Goal: Share content

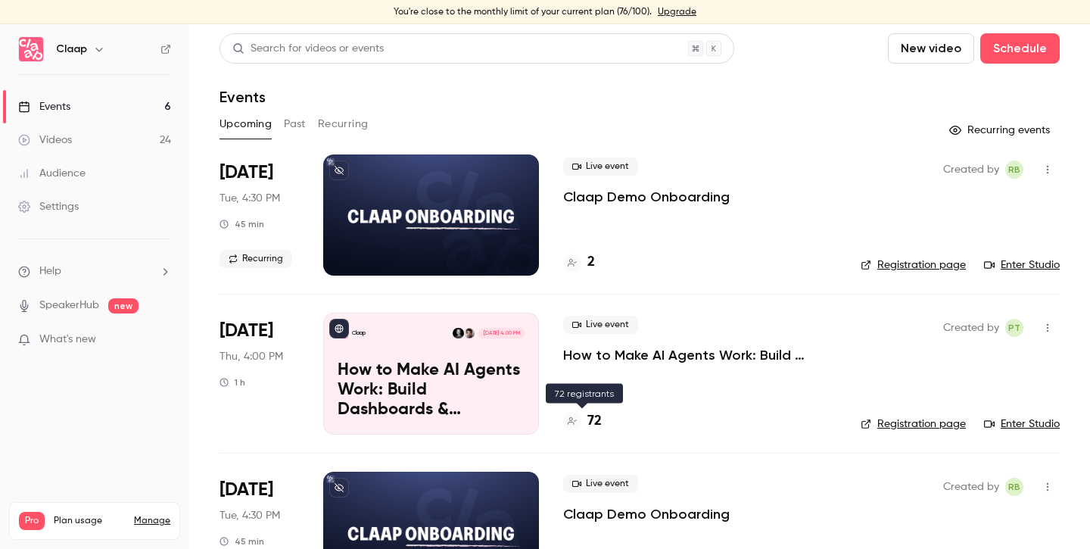
click at [597, 419] on h4 "72" at bounding box center [594, 421] width 14 height 20
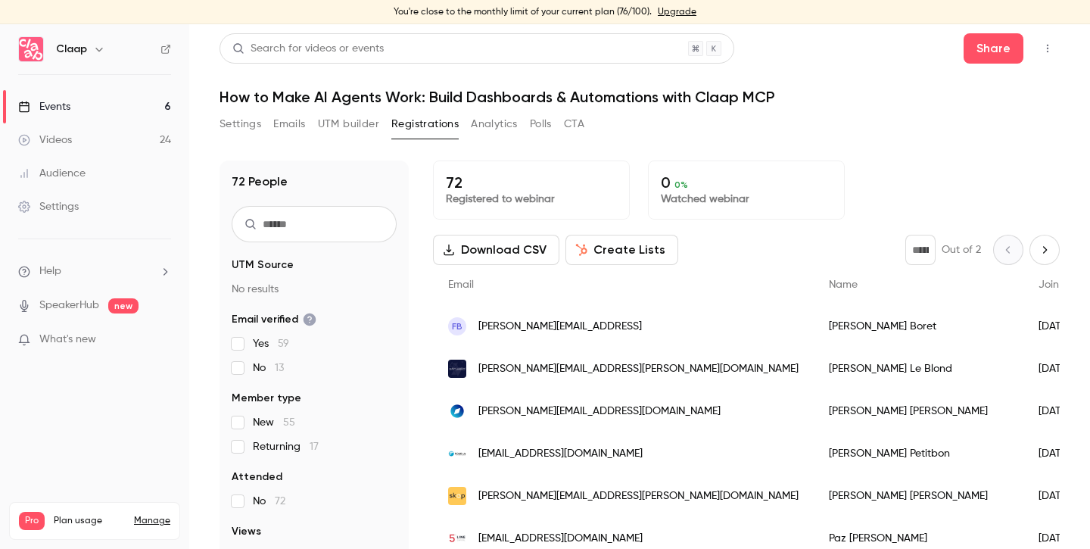
click at [82, 110] on link "Events 6" at bounding box center [94, 106] width 189 height 33
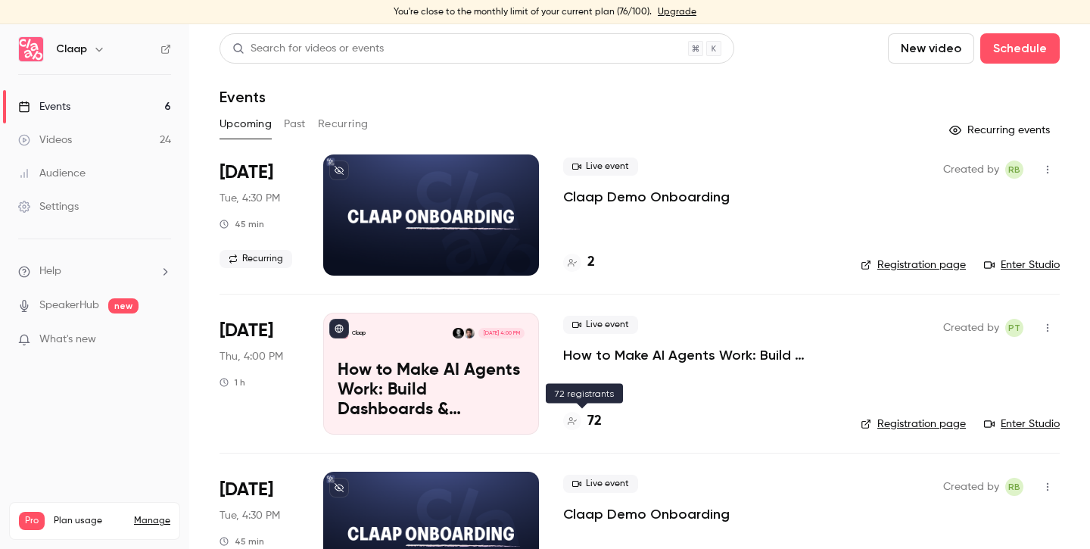
click at [596, 423] on h4 "72" at bounding box center [594, 421] width 14 height 20
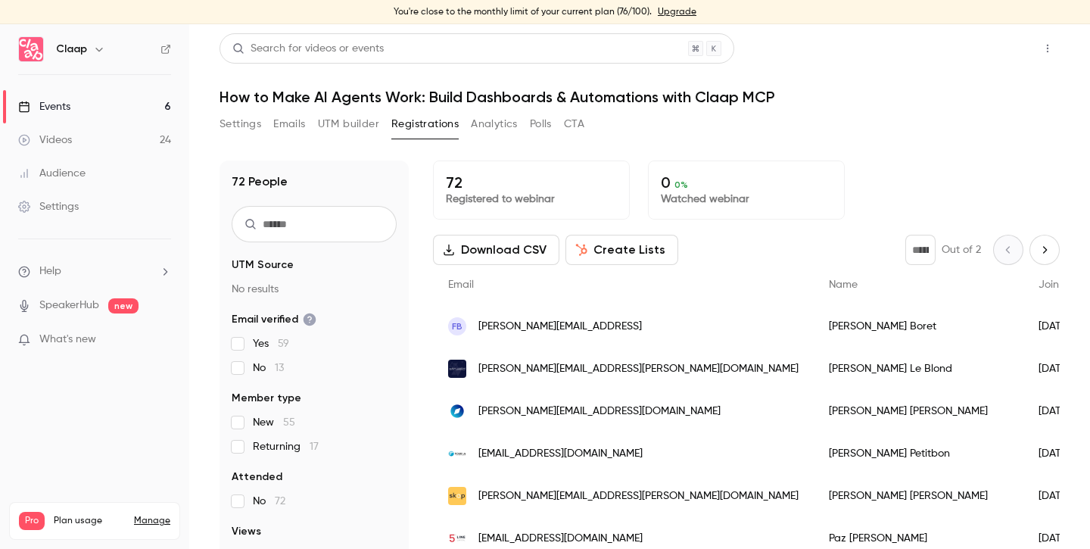
click at [995, 48] on button "Share" at bounding box center [994, 48] width 60 height 30
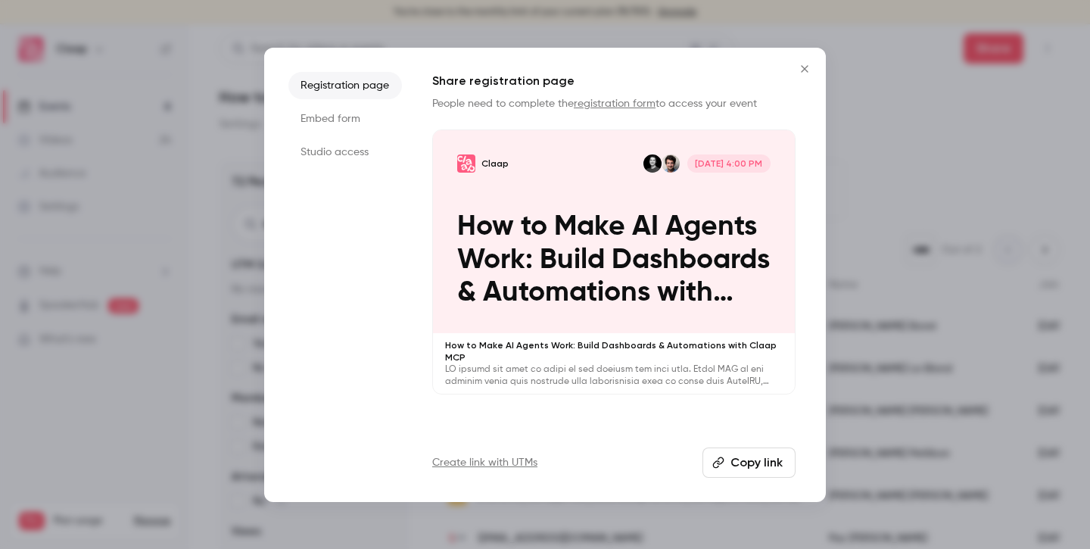
click at [753, 463] on button "Copy link" at bounding box center [749, 462] width 93 height 30
